Goal: Task Accomplishment & Management: Manage account settings

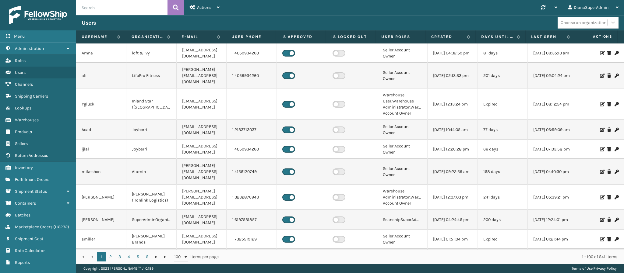
click at [143, 7] on input "text" at bounding box center [121, 7] width 91 height 15
paste input "5022717"
type input "5022717"
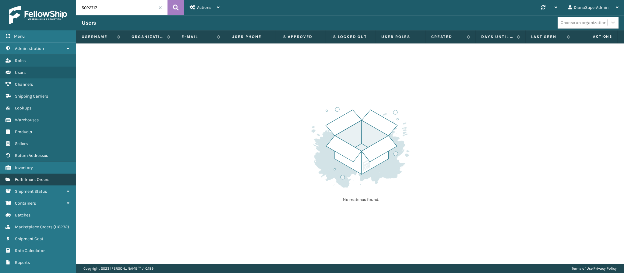
click at [48, 174] on link "Fulfillment Orders" at bounding box center [38, 180] width 76 height 12
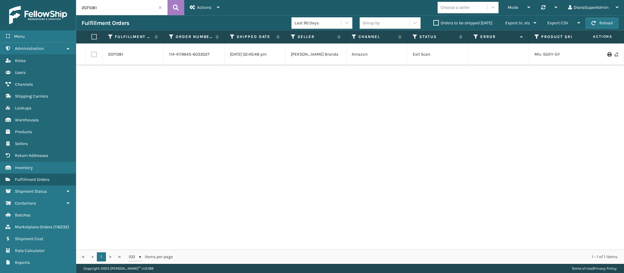
click at [114, 9] on input "2071081" at bounding box center [121, 7] width 91 height 15
paste input "5022767"
type input "5022767"
click at [46, 226] on link "Marketplace Orders ( 116232 )" at bounding box center [38, 227] width 76 height 12
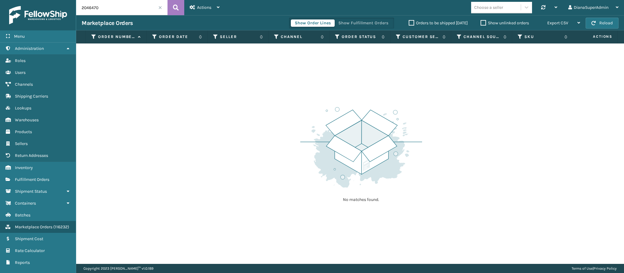
click at [141, 12] on input "2046470" at bounding box center [121, 7] width 91 height 15
paste input "5022767"
type input "5022767"
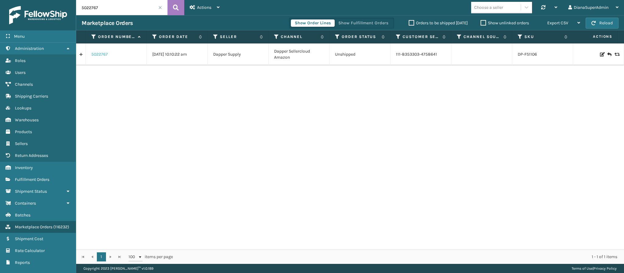
click at [97, 54] on link "5022767" at bounding box center [99, 54] width 16 height 6
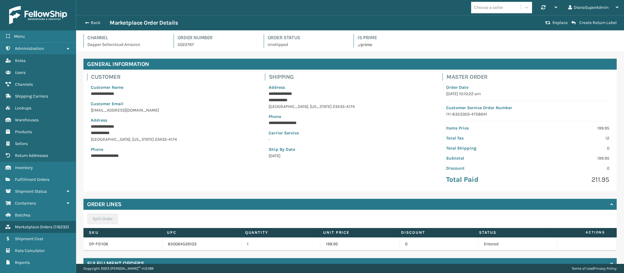
scroll to position [31, 0]
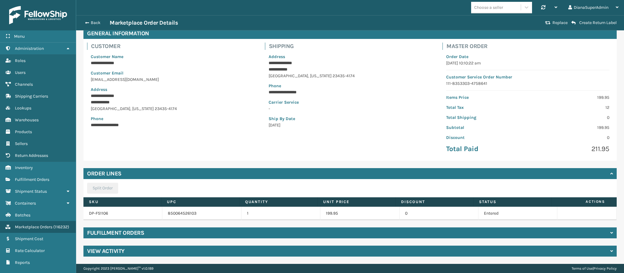
click at [109, 233] on h4 "Fulfillment Orders" at bounding box center [115, 233] width 57 height 7
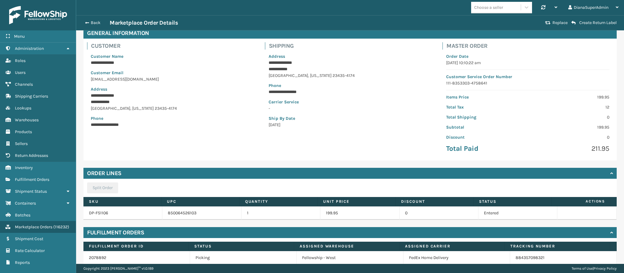
scroll to position [58, 0]
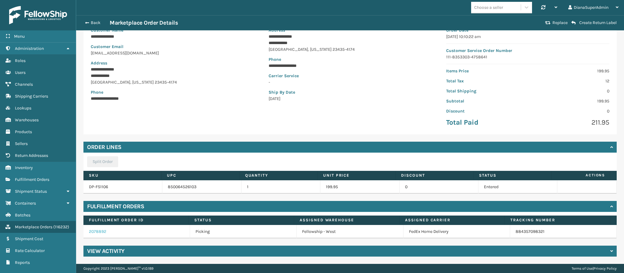
click at [95, 234] on link "2078892" at bounding box center [97, 231] width 17 height 5
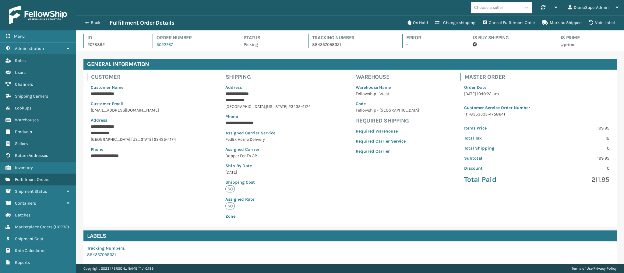
scroll to position [15, 548]
click at [520, 19] on button "Cancel Fulfillment Order" at bounding box center [509, 23] width 60 height 12
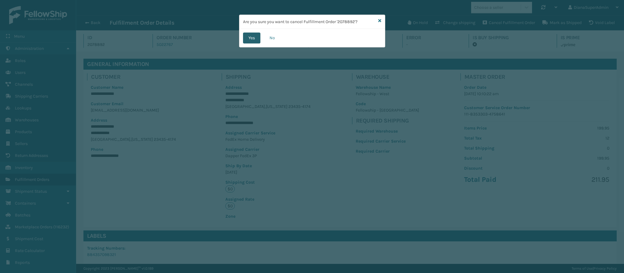
click at [246, 38] on button "Yes" at bounding box center [251, 38] width 17 height 11
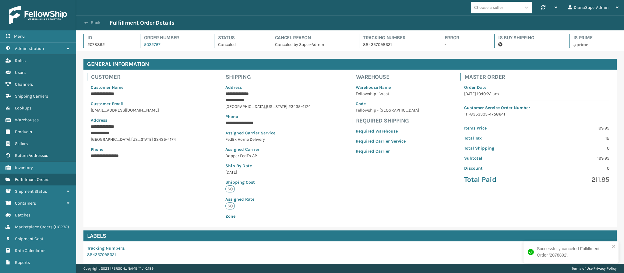
click at [86, 23] on span "button" at bounding box center [86, 23] width 4 height 4
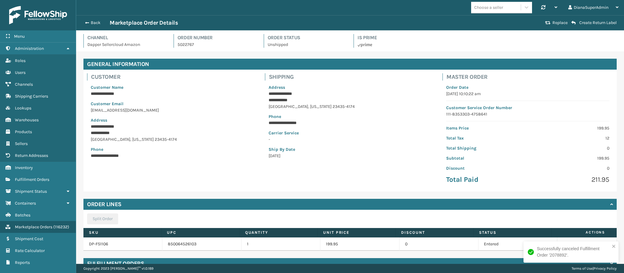
click at [86, 26] on div "Back Marketplace Order Details" at bounding box center [313, 22] width 462 height 7
click at [89, 23] on button "Back" at bounding box center [96, 22] width 28 height 5
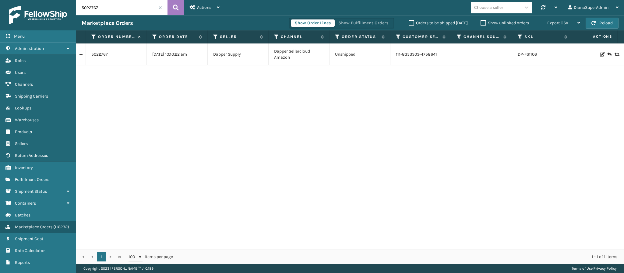
click at [125, 12] on input "5022767" at bounding box center [121, 7] width 91 height 15
paste input "1"
type input "5022717"
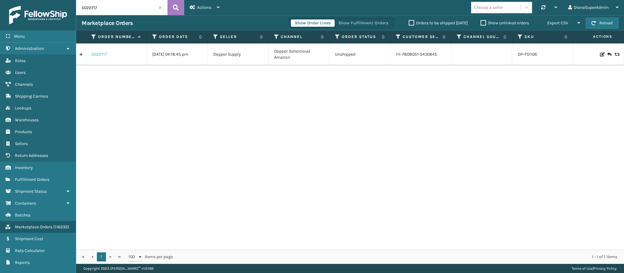
click at [102, 55] on link "5022717" at bounding box center [99, 54] width 16 height 6
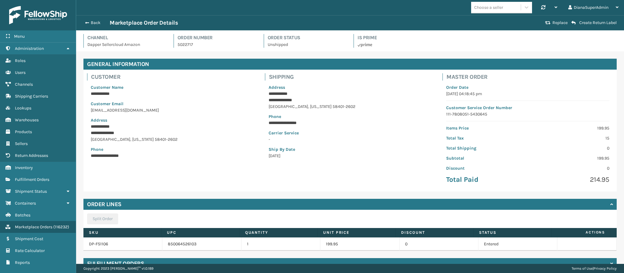
scroll to position [31, 0]
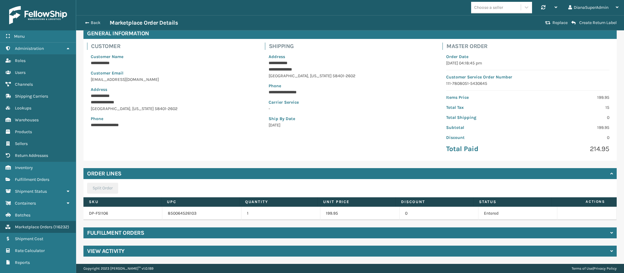
click at [141, 232] on h4 "Fulfillment Orders" at bounding box center [115, 233] width 57 height 7
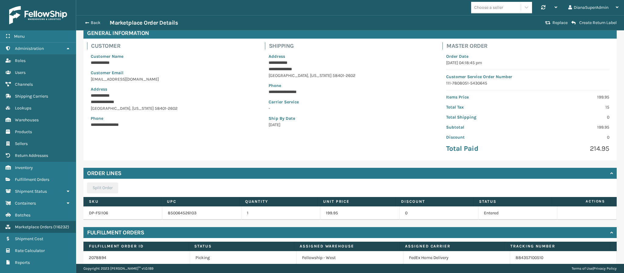
scroll to position [58, 0]
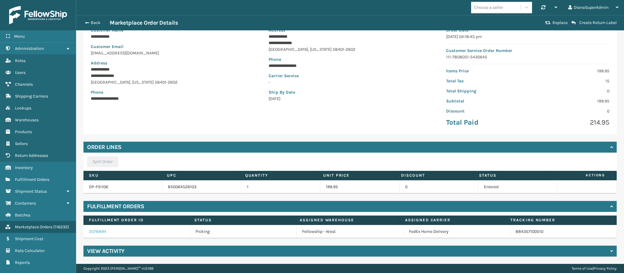
click at [98, 233] on link "2078894" at bounding box center [97, 231] width 17 height 5
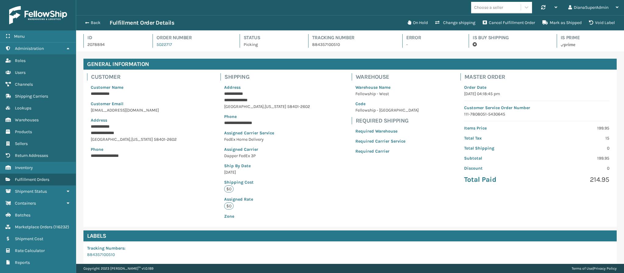
scroll to position [15, 548]
click at [501, 19] on button "Cancel Fulfillment Order" at bounding box center [509, 23] width 60 height 12
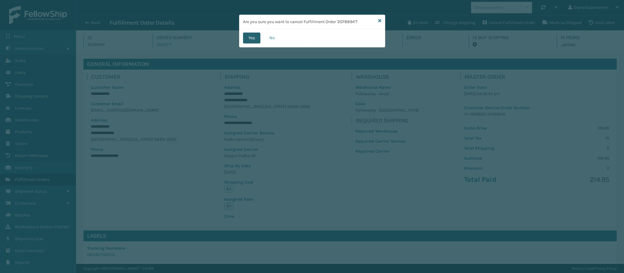
click at [251, 37] on button "Yes" at bounding box center [251, 38] width 17 height 11
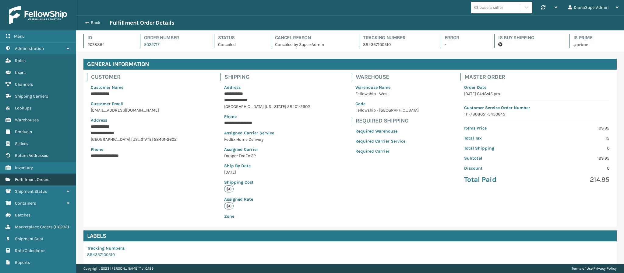
click at [30, 177] on span "Fulfillment Orders" at bounding box center [32, 179] width 34 height 5
click at [87, 21] on span "button" at bounding box center [86, 23] width 4 height 4
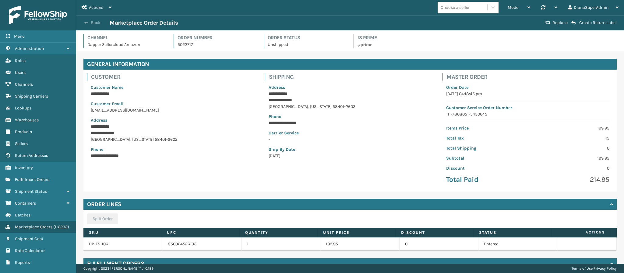
click at [95, 20] on button "Back" at bounding box center [96, 22] width 28 height 5
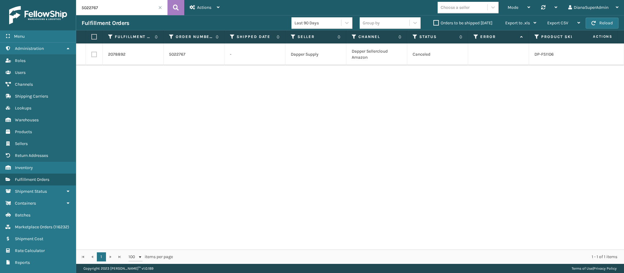
click at [160, 7] on span at bounding box center [160, 8] width 4 height 4
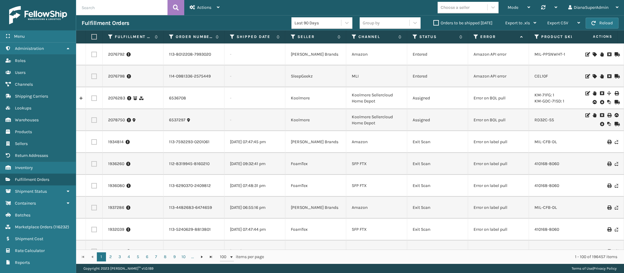
click at [437, 28] on div "Last 90 Days Group by Orders to be shipped today Export to .xls Use ship by dat…" at bounding box center [416, 23] width 250 height 15
click at [432, 23] on div "Orders to be shipped today" at bounding box center [464, 22] width 72 height 7
click at [434, 23] on label "Orders to be shipped today" at bounding box center [462, 22] width 59 height 5
click at [434, 23] on input "Orders to be shipped today" at bounding box center [433, 21] width 0 height 4
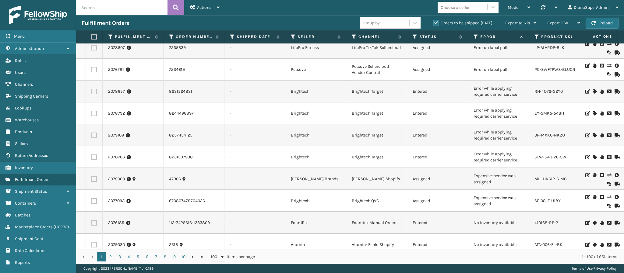
scroll to position [72, 0]
click at [116, 93] on link "2078657" at bounding box center [116, 92] width 17 height 6
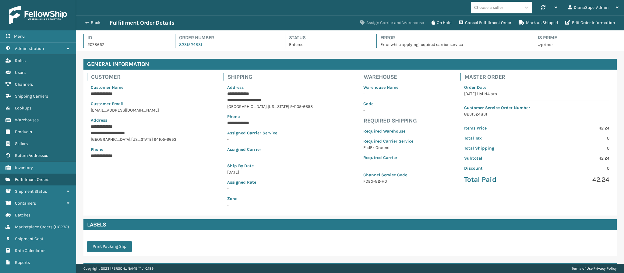
click at [399, 24] on button "Assign Carrier and Warehouse" at bounding box center [392, 23] width 71 height 12
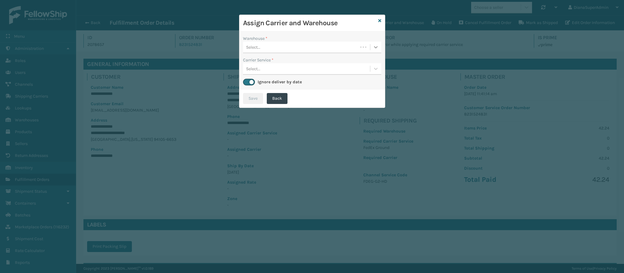
click at [375, 48] on icon at bounding box center [376, 47] width 4 height 2
click at [355, 62] on div "Fellowship - West" at bounding box center [312, 62] width 138 height 11
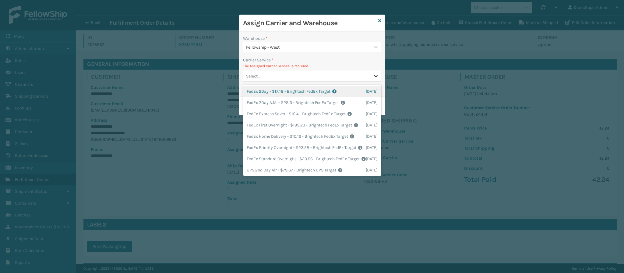
click at [370, 77] on div at bounding box center [375, 76] width 11 height 11
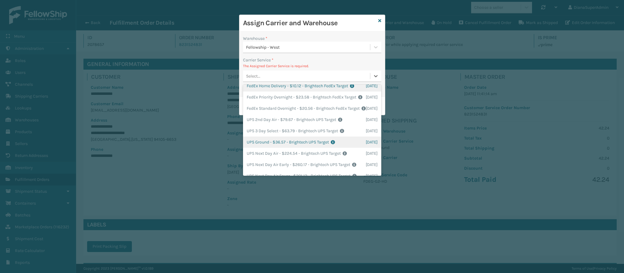
scroll to position [51, 0]
click at [329, 92] on div "FedEx Home Delivery - $10.12 - Brightech FedEx Target Shipping Cost $10.12 Surp…" at bounding box center [312, 85] width 138 height 11
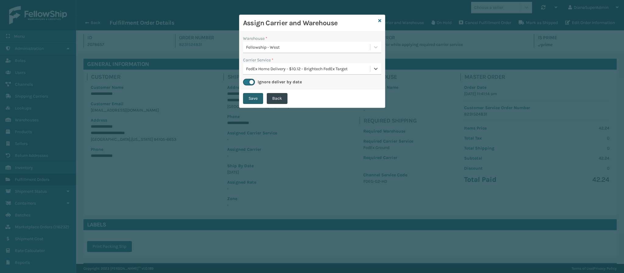
click at [257, 98] on button "Save" at bounding box center [253, 98] width 20 height 11
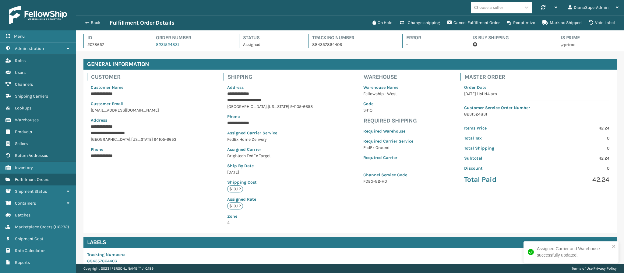
scroll to position [93, 0]
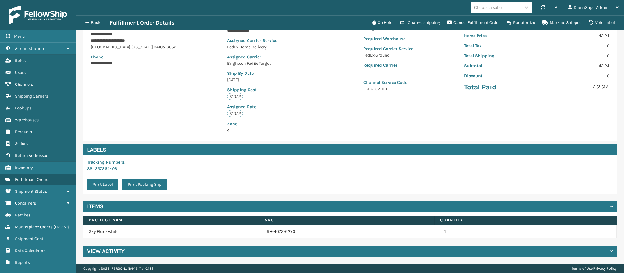
click at [144, 251] on div "View Activity" at bounding box center [349, 251] width 533 height 11
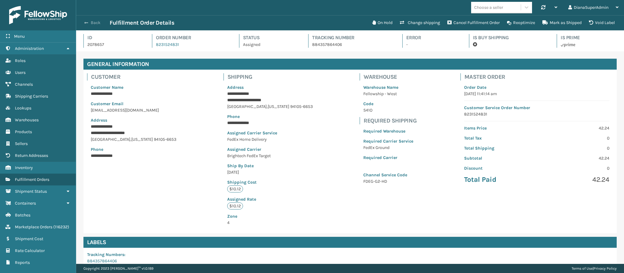
click at [83, 22] on button "Back" at bounding box center [96, 22] width 28 height 5
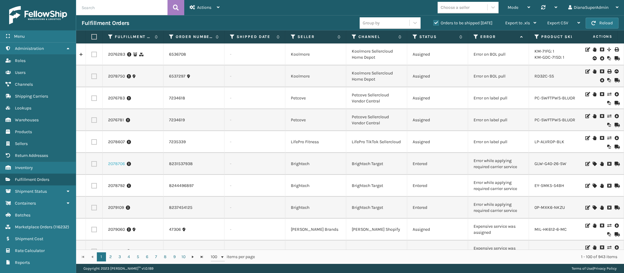
click at [118, 163] on link "2078706" at bounding box center [116, 164] width 17 height 6
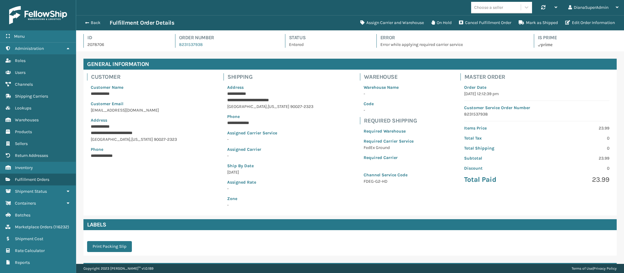
scroll to position [15, 548]
click at [389, 23] on button "Assign Carrier and Warehouse" at bounding box center [392, 23] width 71 height 12
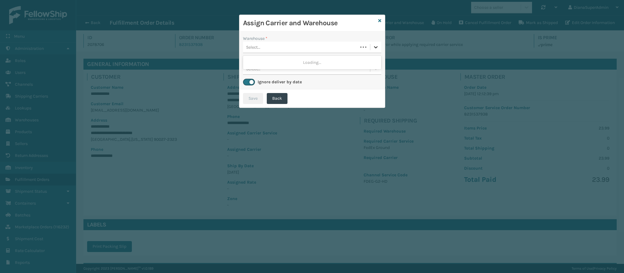
click at [373, 48] on icon at bounding box center [376, 47] width 6 height 6
click at [345, 62] on div "Fellowship - West" at bounding box center [312, 62] width 138 height 11
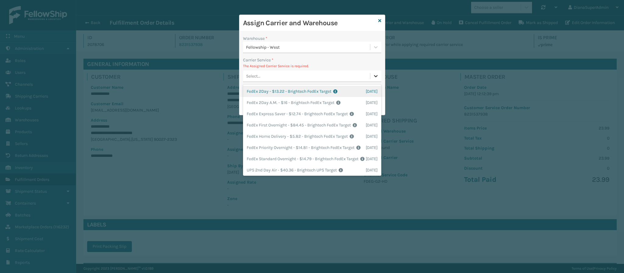
click at [372, 79] on div at bounding box center [375, 76] width 11 height 11
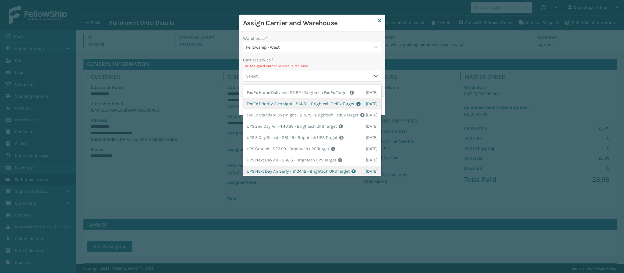
scroll to position [44, 0]
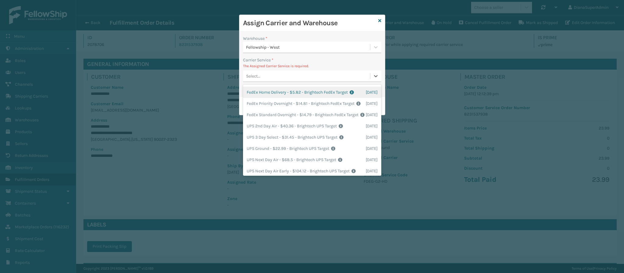
click at [319, 98] on div "FedEx Home Delivery - $5.82 - Brightech FedEx Target Shipping Cost $5.82 Surplu…" at bounding box center [312, 92] width 138 height 11
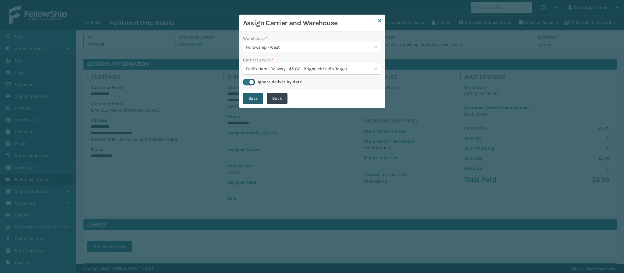
click at [252, 99] on button "Save" at bounding box center [253, 98] width 20 height 11
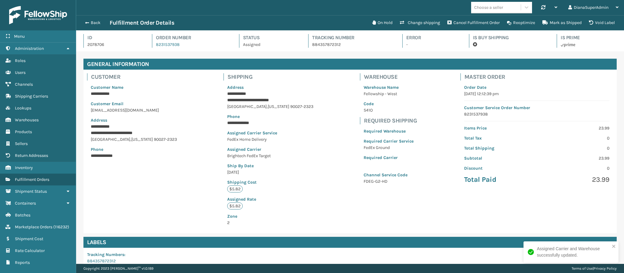
scroll to position [15, 548]
click at [84, 25] on button "Back" at bounding box center [96, 22] width 28 height 5
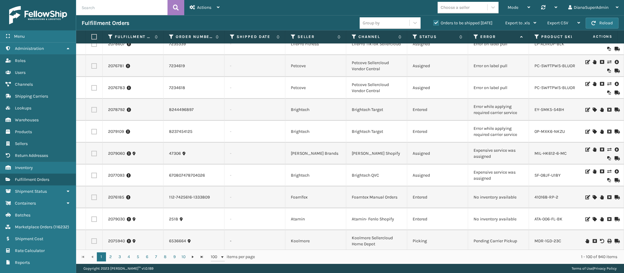
scroll to position [55, 0]
click at [115, 109] on link "2078792" at bounding box center [116, 109] width 17 height 6
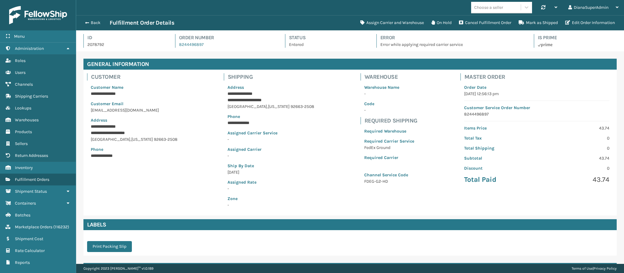
scroll to position [15, 548]
click at [400, 22] on button "Assign Carrier and Warehouse" at bounding box center [392, 23] width 71 height 12
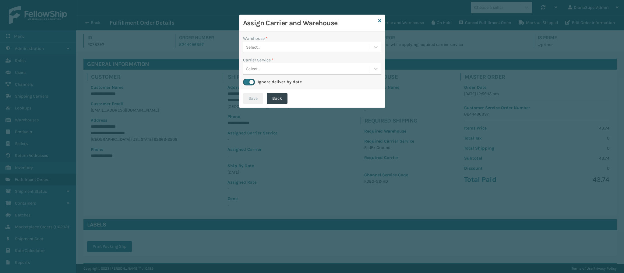
click at [330, 49] on div "Select..." at bounding box center [306, 47] width 127 height 10
click at [324, 60] on div "Fellowship - West" at bounding box center [312, 62] width 138 height 11
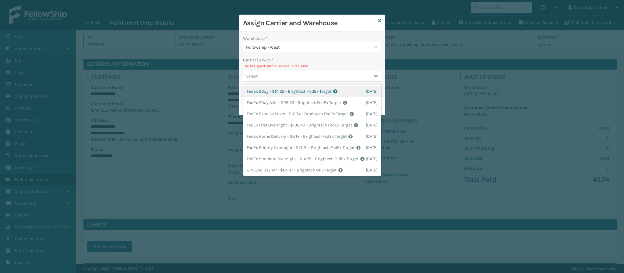
click at [333, 71] on div "Select..." at bounding box center [312, 77] width 138 height 12
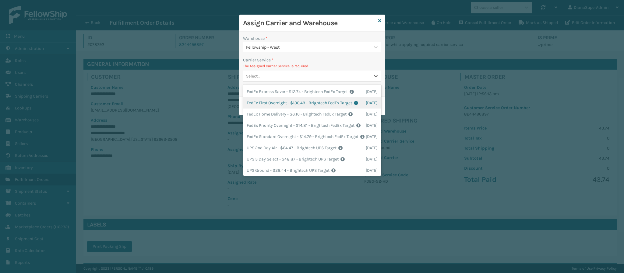
scroll to position [23, 0]
click at [323, 119] on div "FedEx Home Delivery - $6.16 - Brightech FedEx Target Shipping Cost $6.16 Surplu…" at bounding box center [312, 113] width 138 height 11
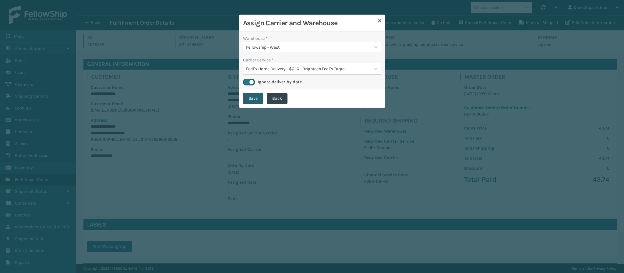
click at [251, 100] on button "Save" at bounding box center [253, 98] width 20 height 11
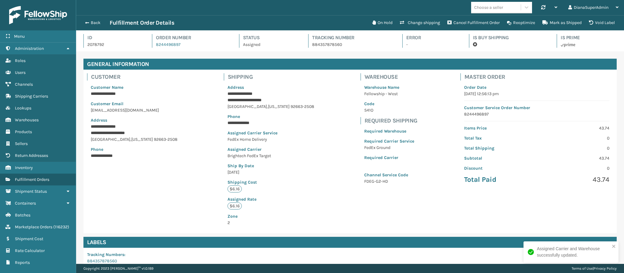
scroll to position [15, 548]
click at [86, 25] on span "button" at bounding box center [86, 23] width 4 height 4
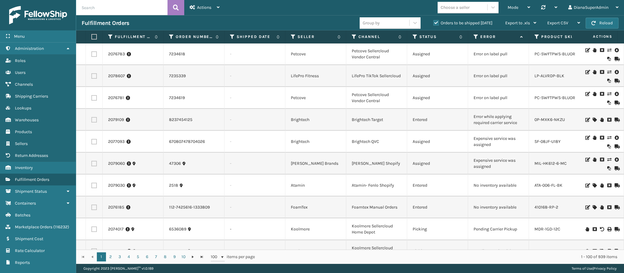
scroll to position [46, 0]
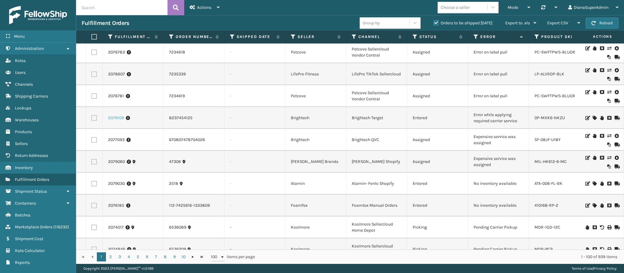
click at [115, 116] on link "2079109" at bounding box center [116, 118] width 16 height 6
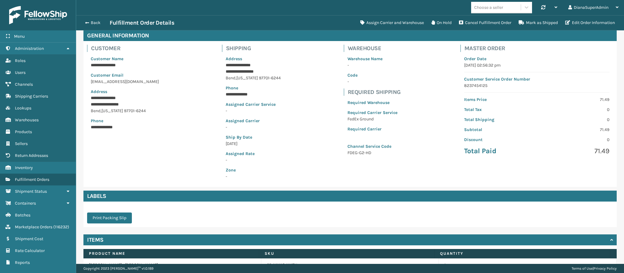
scroll to position [30, 0]
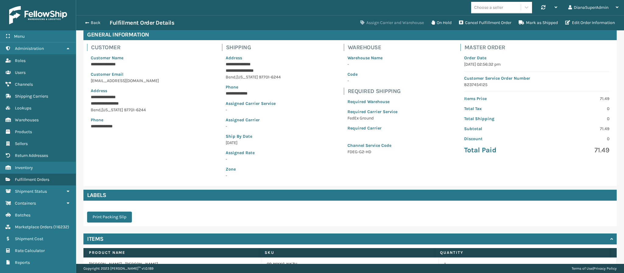
click at [383, 23] on button "Assign Carrier and Warehouse" at bounding box center [392, 23] width 71 height 12
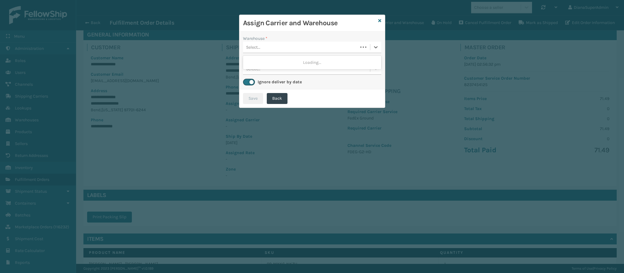
click at [353, 49] on div "Select..." at bounding box center [300, 47] width 115 height 10
click at [339, 61] on div "Fellowship - West" at bounding box center [312, 62] width 138 height 11
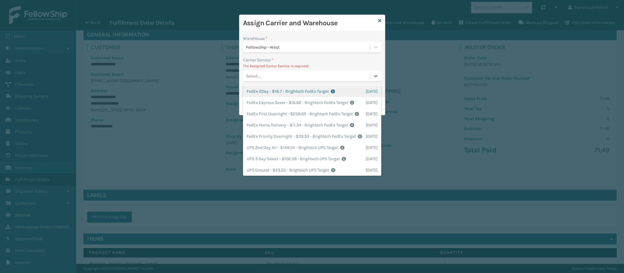
click at [326, 75] on div "Select..." at bounding box center [306, 76] width 127 height 10
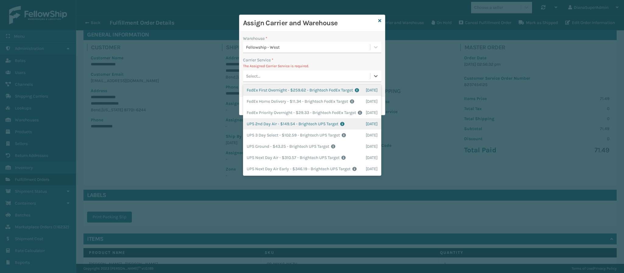
scroll to position [28, 0]
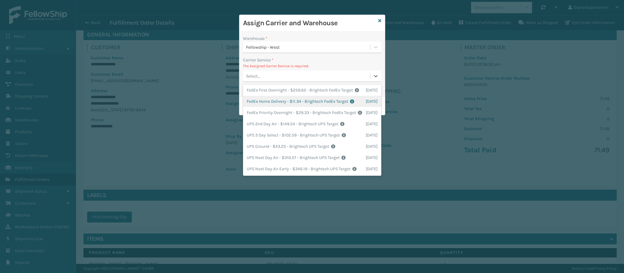
click at [315, 107] on div "FedEx Home Delivery - $11.34 - Brightech FedEx Target Shipping Cost $11.34 Surp…" at bounding box center [312, 101] width 138 height 11
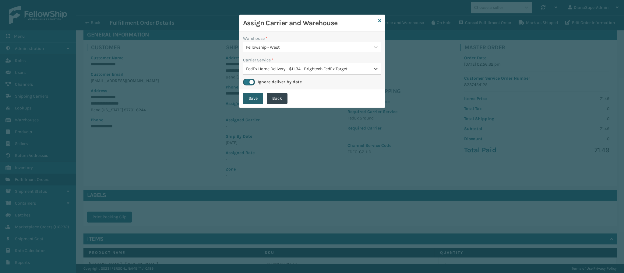
click at [253, 100] on button "Save" at bounding box center [253, 98] width 20 height 11
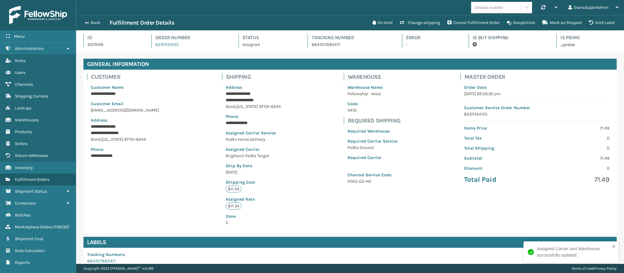
scroll to position [15, 548]
click at [83, 20] on button "Back" at bounding box center [96, 22] width 28 height 5
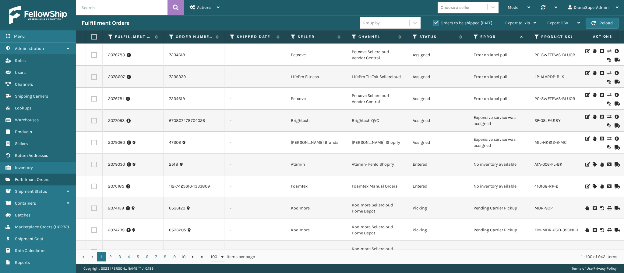
scroll to position [44, 0]
click at [120, 120] on link "2077093" at bounding box center [116, 120] width 16 height 6
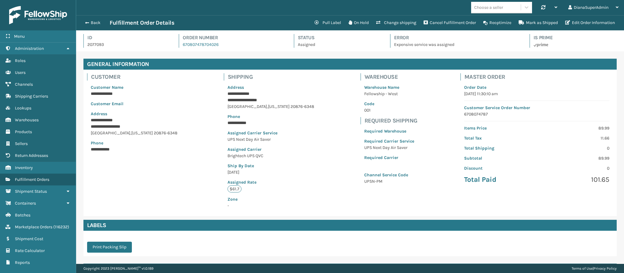
scroll to position [15, 548]
click at [87, 22] on span "button" at bounding box center [86, 23] width 4 height 4
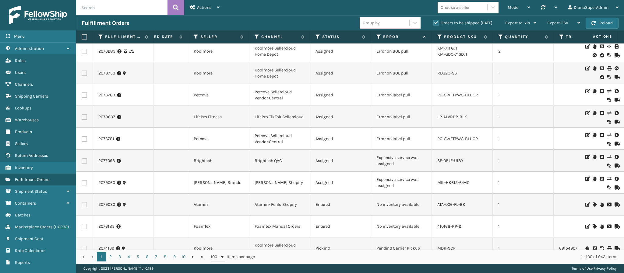
scroll to position [0, 97]
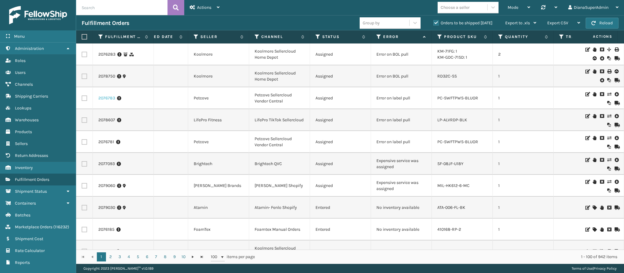
click at [105, 100] on link "2076783" at bounding box center [106, 98] width 17 height 6
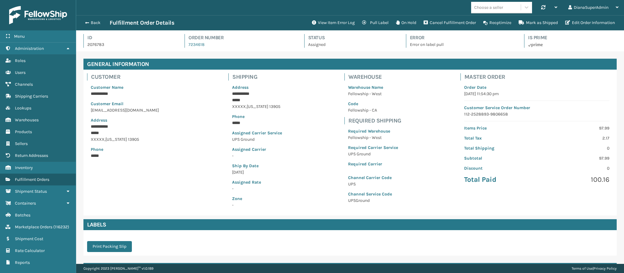
scroll to position [15, 548]
click at [341, 23] on button "View Item Error Log" at bounding box center [333, 23] width 50 height 12
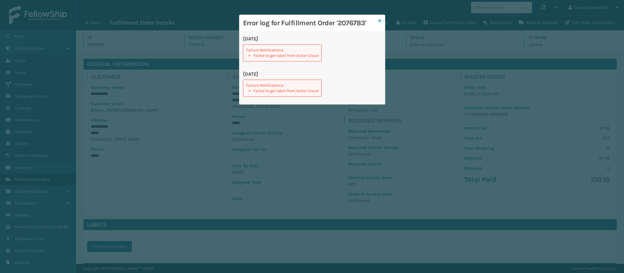
click at [379, 18] on link at bounding box center [379, 21] width 3 height 6
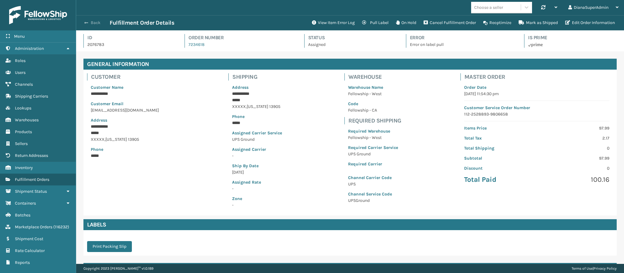
click at [87, 24] on span "button" at bounding box center [86, 23] width 4 height 4
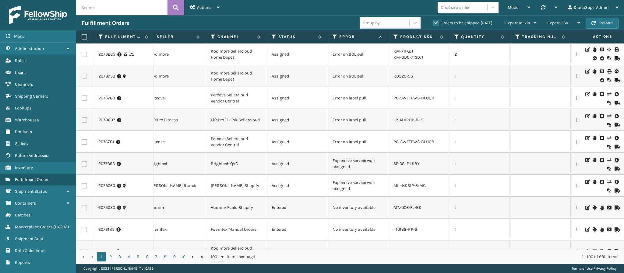
scroll to position [0, 143]
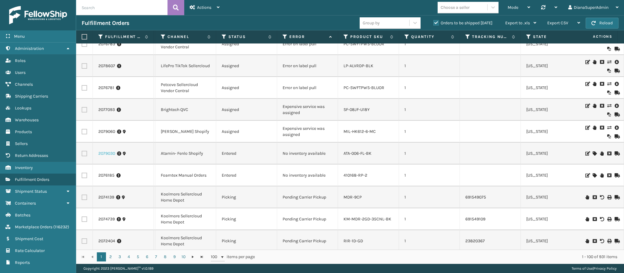
click at [100, 155] on link "2079030" at bounding box center [106, 154] width 17 height 6
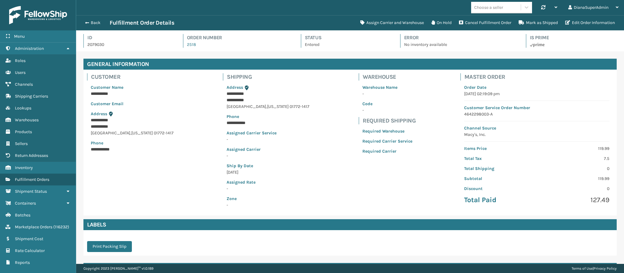
scroll to position [62, 0]
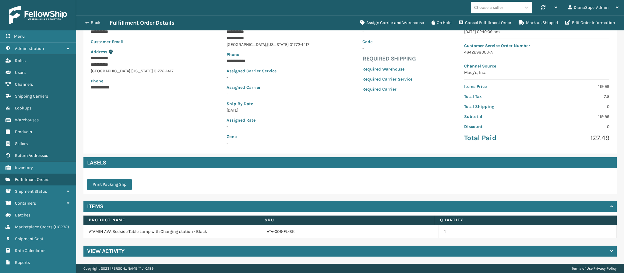
click at [108, 248] on h4 "View Activity" at bounding box center [105, 251] width 37 height 7
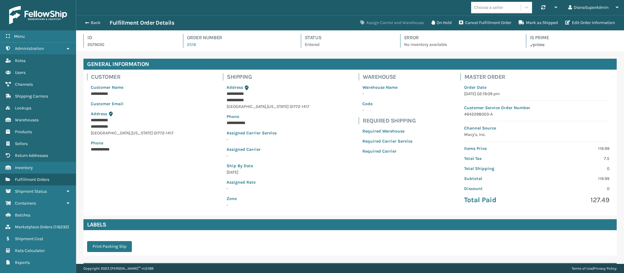
click at [408, 23] on button "Assign Carrier and Warehouse" at bounding box center [392, 23] width 71 height 12
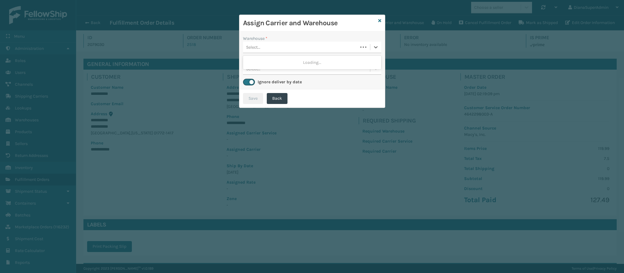
click at [347, 45] on div "Select..." at bounding box center [300, 47] width 115 height 10
click at [347, 45] on div "Select..." at bounding box center [306, 47] width 127 height 10
click at [379, 18] on link at bounding box center [379, 21] width 3 height 6
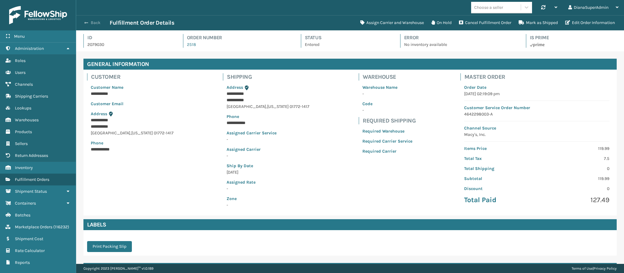
click at [87, 22] on span "button" at bounding box center [86, 23] width 4 height 4
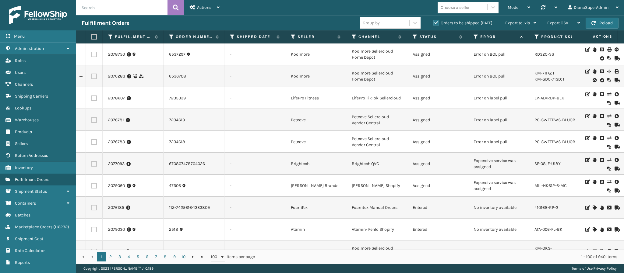
click at [109, 9] on input "text" at bounding box center [121, 7] width 91 height 15
paste input "2078551"
type input "2078551"
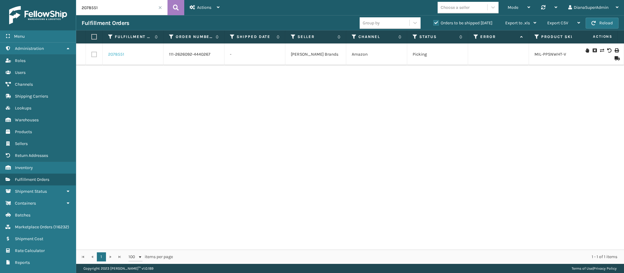
click at [120, 56] on link "2078551" at bounding box center [116, 54] width 16 height 6
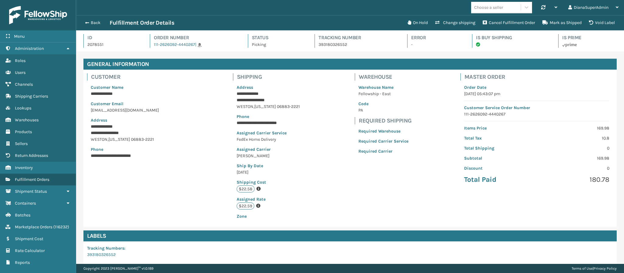
scroll to position [15, 548]
click at [452, 19] on button "Change shipping" at bounding box center [456, 23] width 48 height 12
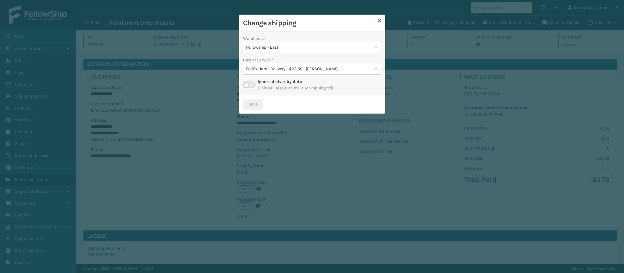
click at [246, 87] on label at bounding box center [249, 85] width 12 height 7
click at [246, 86] on input "checkbox" at bounding box center [245, 84] width 4 height 4
click at [334, 47] on div "Fellowship - East" at bounding box center [308, 47] width 125 height 6
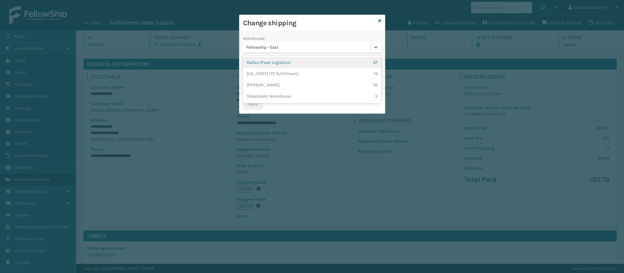
click at [334, 47] on div "Fellowship - East" at bounding box center [308, 47] width 125 height 6
click at [378, 19] on icon at bounding box center [379, 21] width 3 height 4
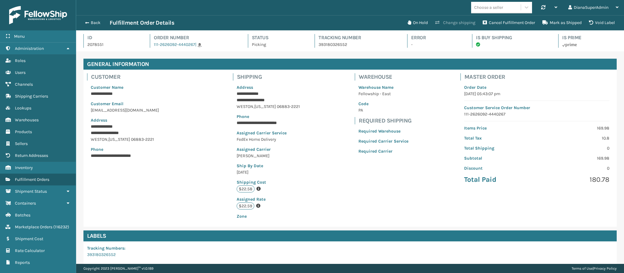
click at [453, 21] on button "Change shipping" at bounding box center [456, 23] width 48 height 12
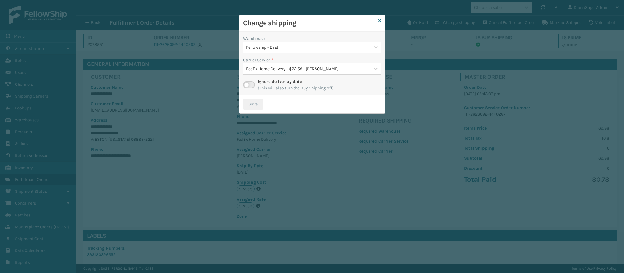
click at [295, 49] on div "Fellowship - East" at bounding box center [308, 47] width 125 height 6
click at [289, 48] on div "Fellowship - East" at bounding box center [308, 47] width 125 height 6
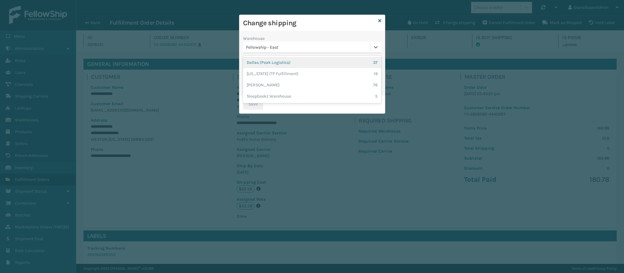
click at [280, 64] on div "Dallas (Peak Logistics) 37" at bounding box center [312, 62] width 138 height 11
click at [246, 88] on label at bounding box center [249, 85] width 12 height 7
click at [246, 86] on input "checkbox" at bounding box center [245, 84] width 4 height 4
click at [267, 69] on div "Select..." at bounding box center [306, 69] width 127 height 10
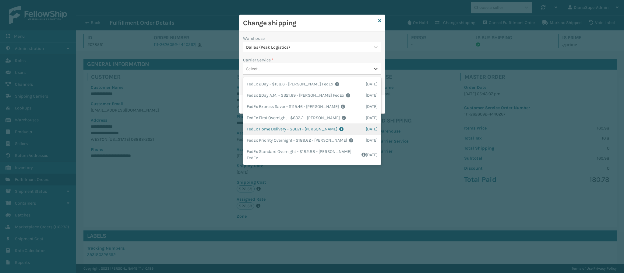
click at [271, 128] on div "FedEx Home Delivery - $31.21 - Milliard FedEx Shipping Cost $27.38 Surplus Cost…" at bounding box center [312, 129] width 138 height 11
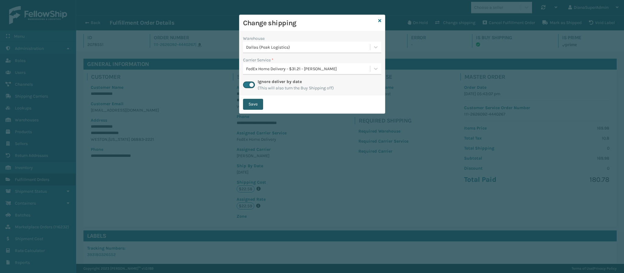
click at [254, 105] on button "Save" at bounding box center [253, 104] width 20 height 11
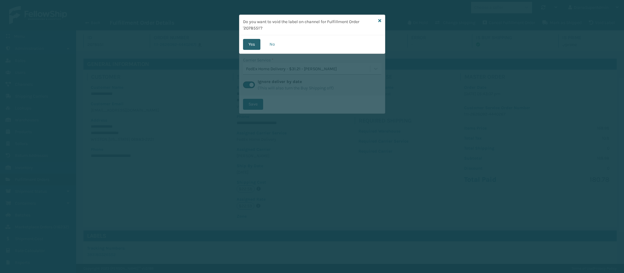
click at [252, 40] on button "Yes" at bounding box center [251, 44] width 17 height 11
